Goal: Find specific page/section: Find specific page/section

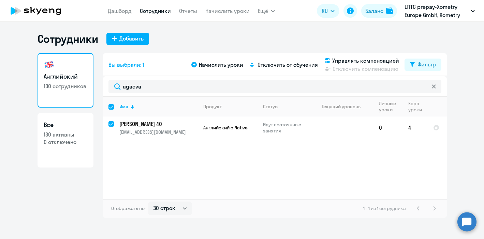
select select "30"
click at [150, 11] on link "Сотрудники" at bounding box center [155, 10] width 31 height 7
click at [76, 82] on link "Английский 130 сотрудников" at bounding box center [65, 80] width 56 height 55
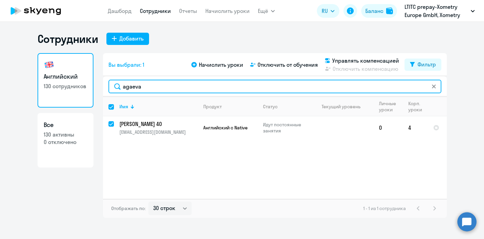
click at [146, 81] on input "agaeva" at bounding box center [274, 87] width 333 height 14
drag, startPoint x: 146, startPoint y: 85, endPoint x: 108, endPoint y: 85, distance: 38.2
click at [108, 85] on div "agaeva" at bounding box center [275, 86] width 344 height 20
type input "cha"
checkbox input "false"
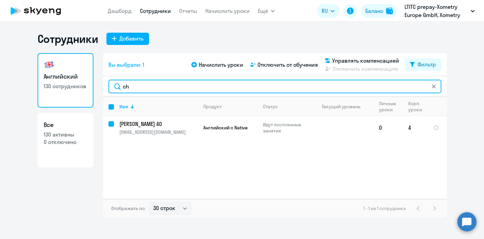
checkbox input "false"
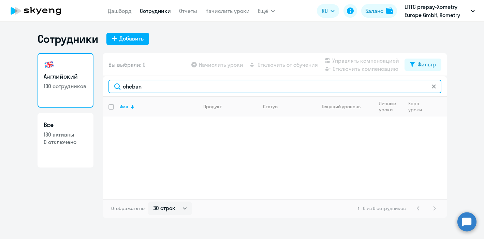
click at [148, 87] on input "cheban" at bounding box center [274, 87] width 333 height 14
type input "cheban"
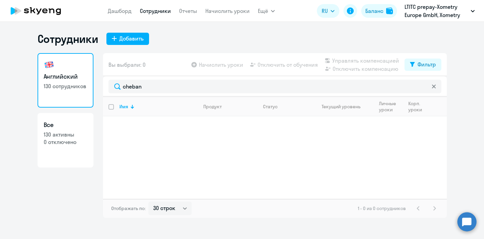
click at [149, 9] on link "Сотрудники" at bounding box center [155, 10] width 31 height 7
click at [141, 13] on link "Сотрудники" at bounding box center [155, 10] width 31 height 7
click at [118, 11] on link "Дашборд" at bounding box center [120, 10] width 24 height 7
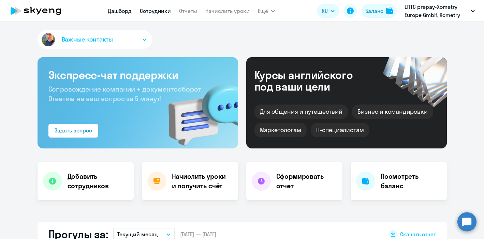
click at [147, 10] on link "Сотрудники" at bounding box center [155, 10] width 31 height 7
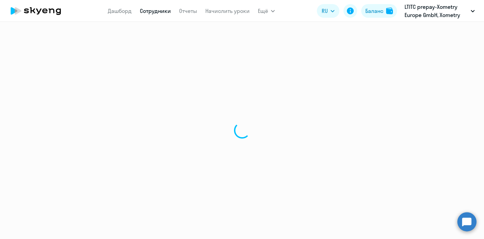
select select "30"
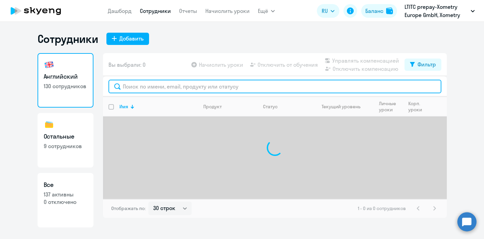
click at [145, 85] on input "text" at bounding box center [274, 87] width 333 height 14
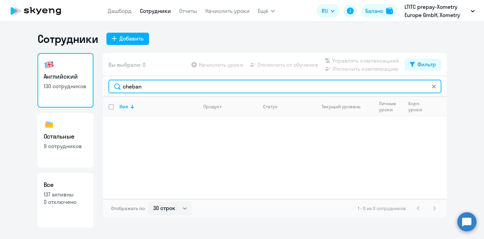
type input "cheban"
